Goal: Information Seeking & Learning: Check status

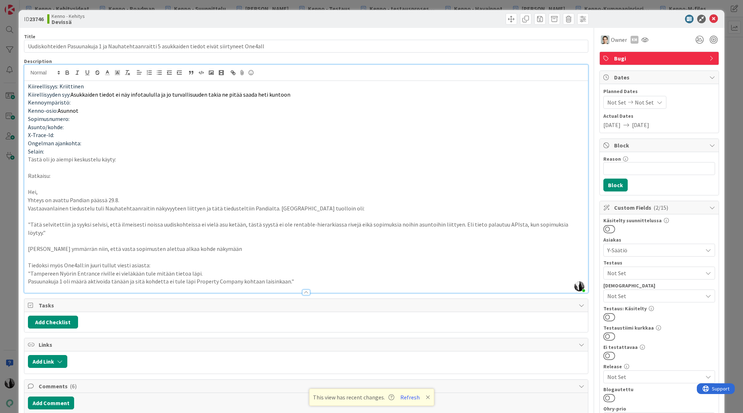
scroll to position [714, 0]
click at [713, 20] on icon at bounding box center [714, 19] width 9 height 9
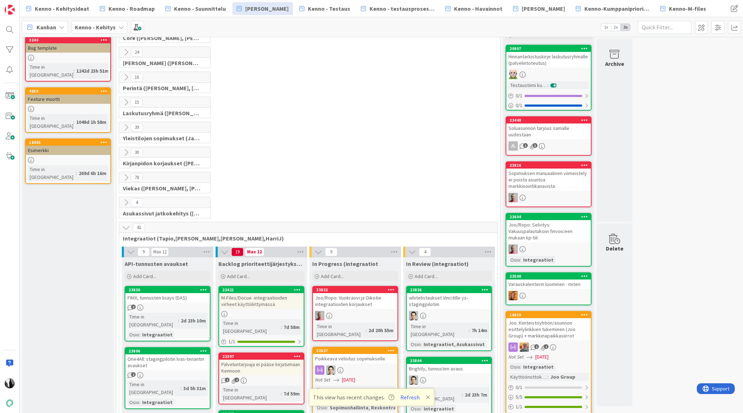
click at [124, 52] on icon at bounding box center [126, 52] width 8 height 8
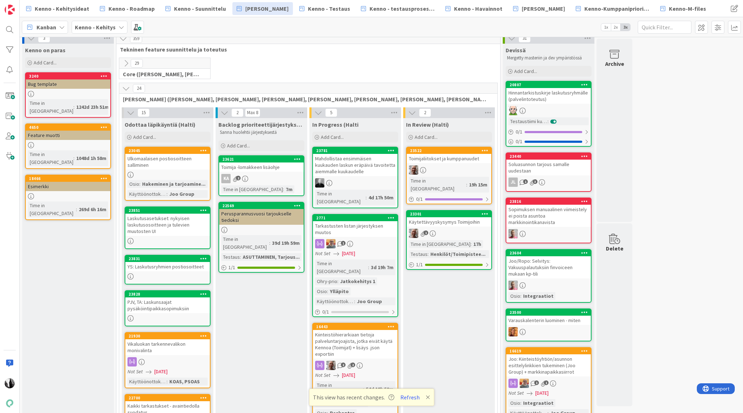
scroll to position [4, 0]
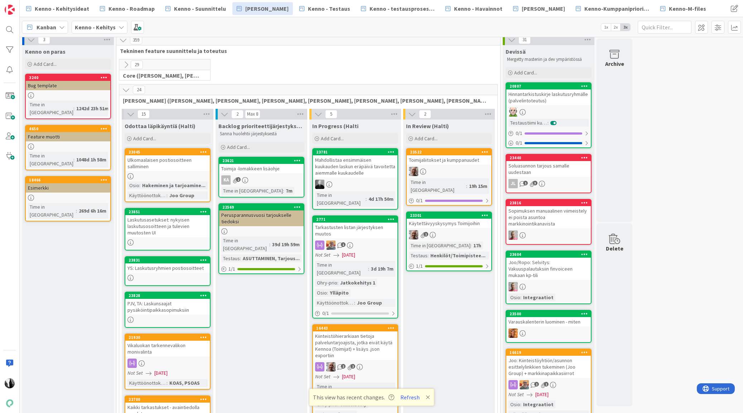
click at [127, 62] on icon at bounding box center [126, 65] width 8 height 8
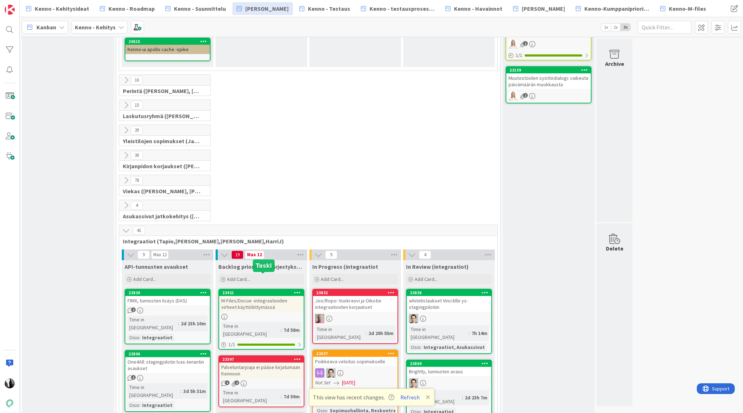
scroll to position [1799, 0]
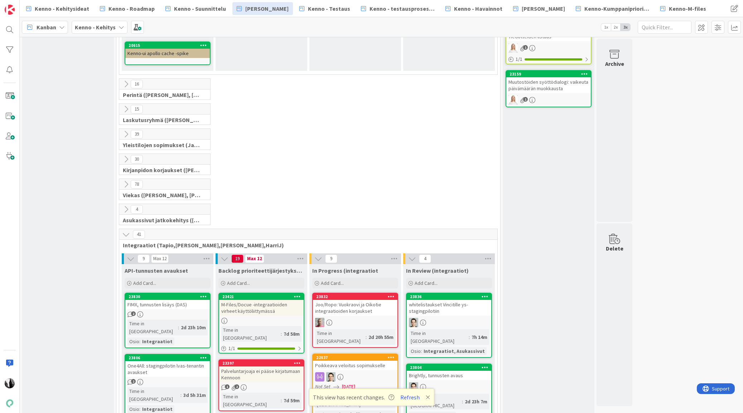
click at [125, 155] on icon at bounding box center [126, 159] width 8 height 8
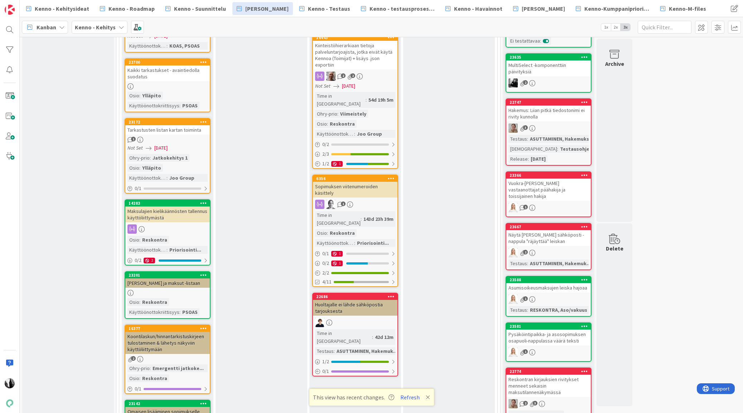
scroll to position [1164, 0]
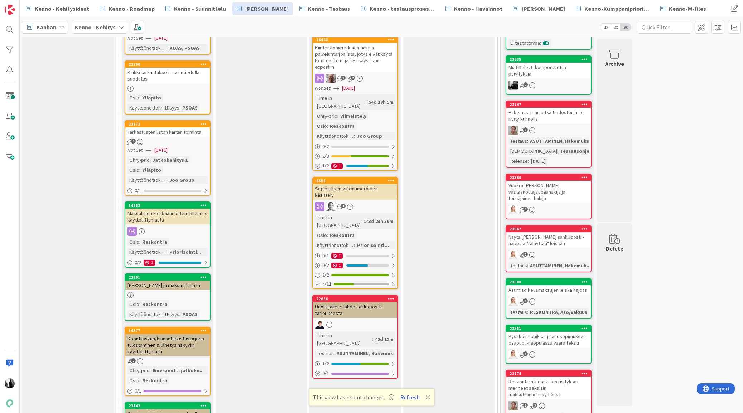
click at [178, 210] on div "Maksulajien kielikäännösten tallennus käyttöliittymästä" at bounding box center [167, 217] width 85 height 16
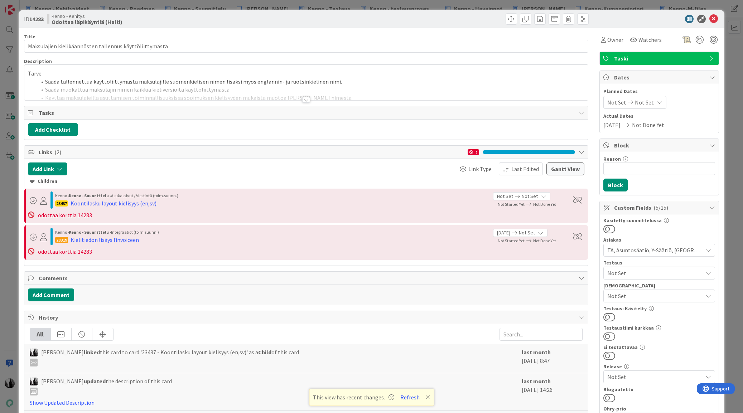
click at [307, 100] on div at bounding box center [306, 100] width 8 height 6
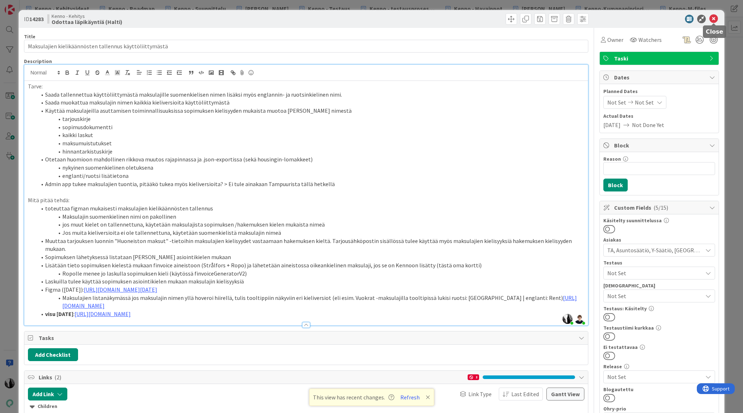
click at [715, 19] on icon at bounding box center [714, 19] width 9 height 9
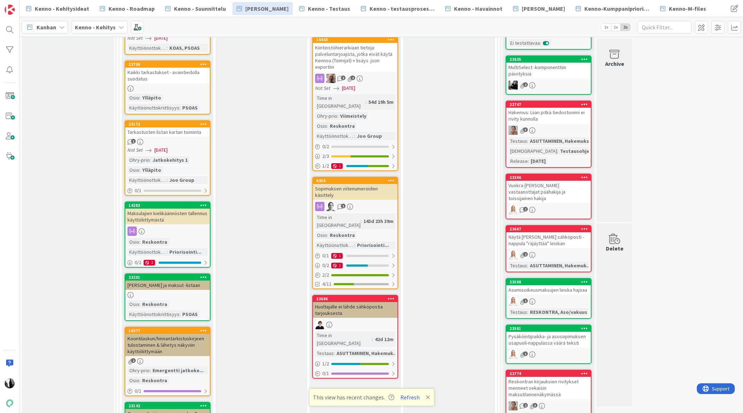
click at [172, 209] on div "Maksulajien kielikäännösten tallennus käyttöliittymästä" at bounding box center [167, 217] width 85 height 16
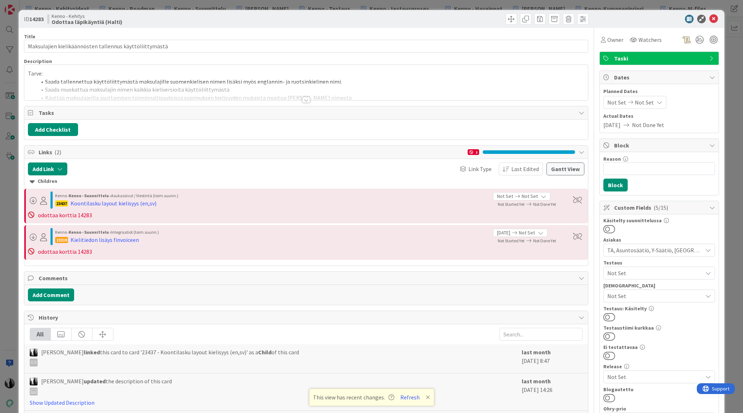
click at [306, 100] on div at bounding box center [306, 100] width 8 height 6
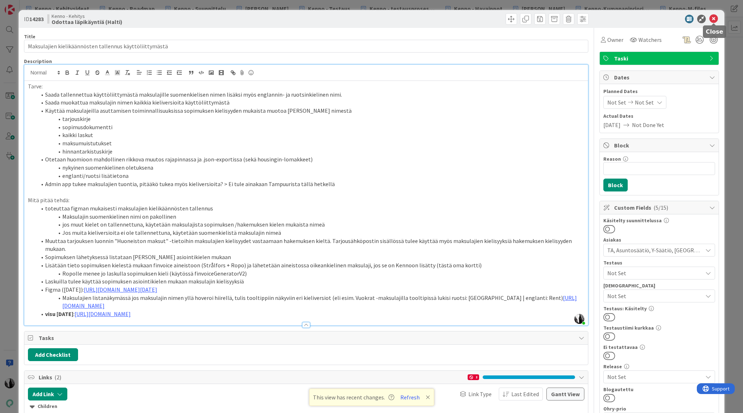
click at [715, 19] on icon at bounding box center [714, 19] width 9 height 9
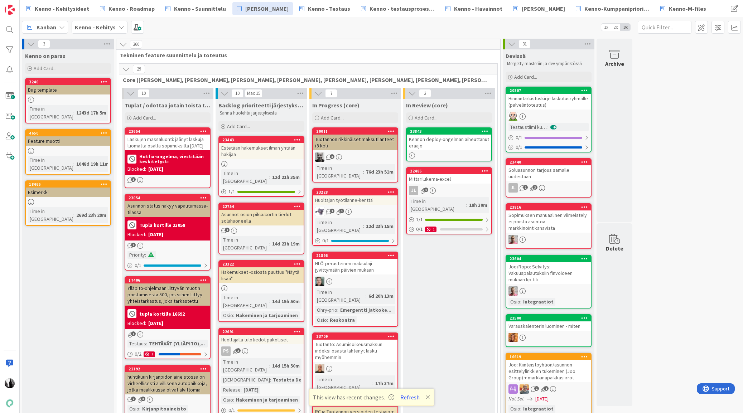
click at [130, 70] on icon at bounding box center [126, 69] width 8 height 8
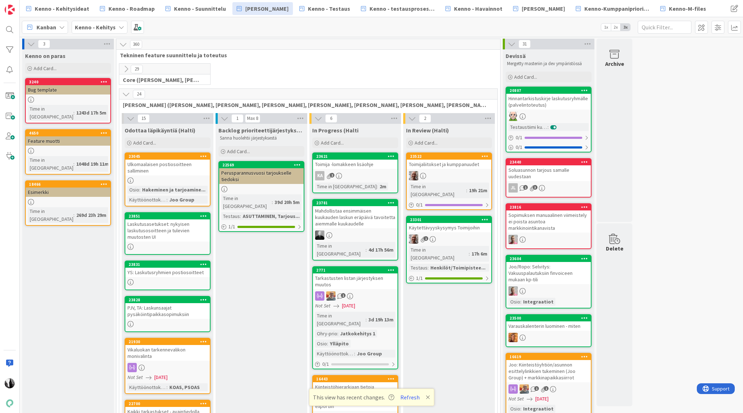
click at [127, 97] on icon at bounding box center [126, 94] width 8 height 8
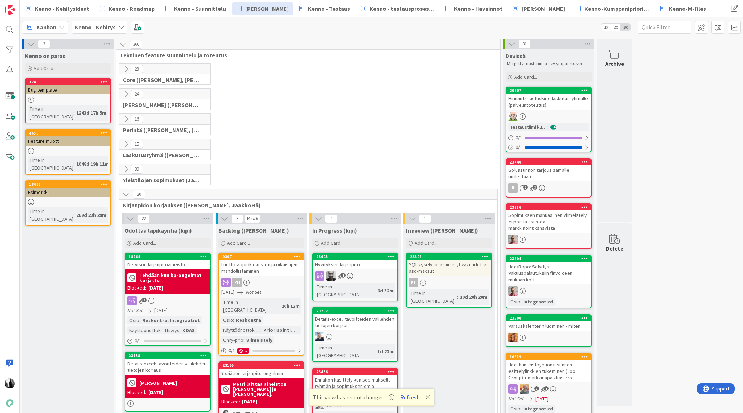
click at [125, 194] on icon at bounding box center [126, 195] width 8 height 8
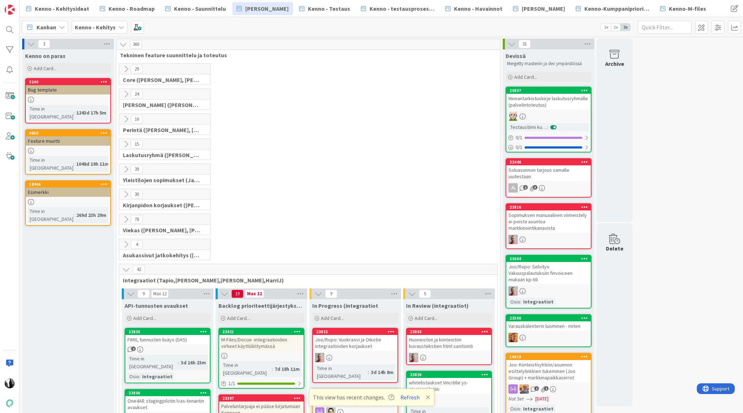
click at [126, 120] on icon at bounding box center [126, 119] width 8 height 8
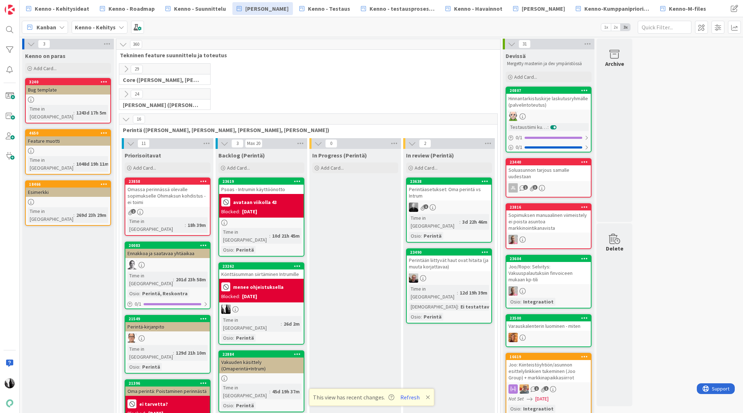
click at [126, 93] on icon at bounding box center [126, 94] width 8 height 8
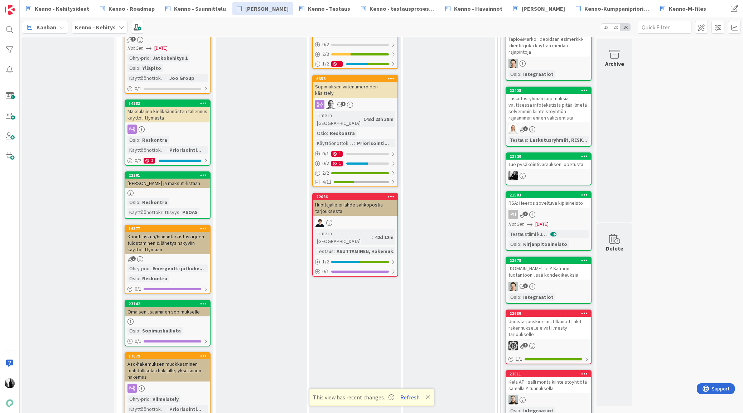
scroll to position [480, 0]
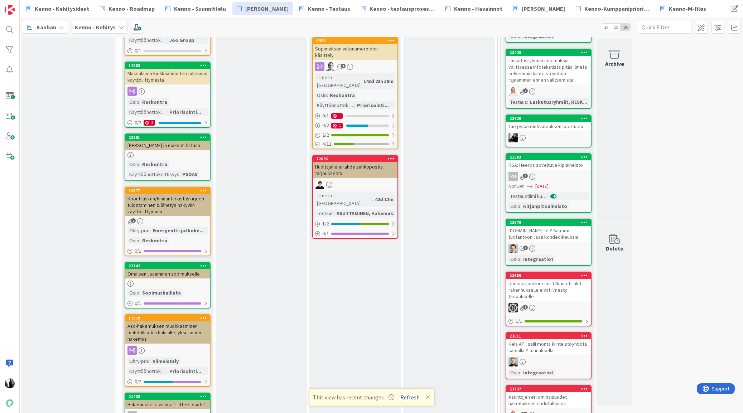
click at [408, 399] on button "Refresh" at bounding box center [410, 397] width 24 height 9
